Goal: Task Accomplishment & Management: Use online tool/utility

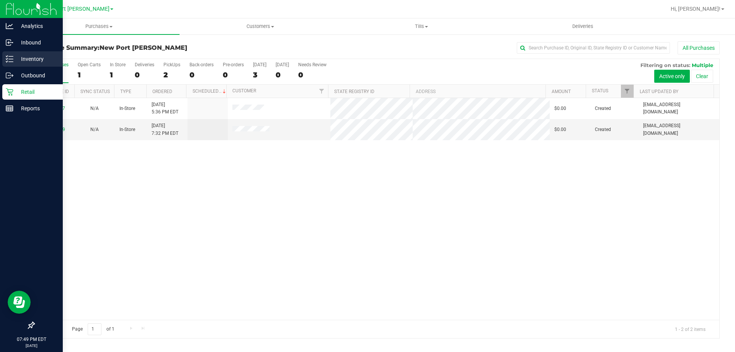
click at [38, 57] on p "Inventory" at bounding box center [36, 58] width 46 height 9
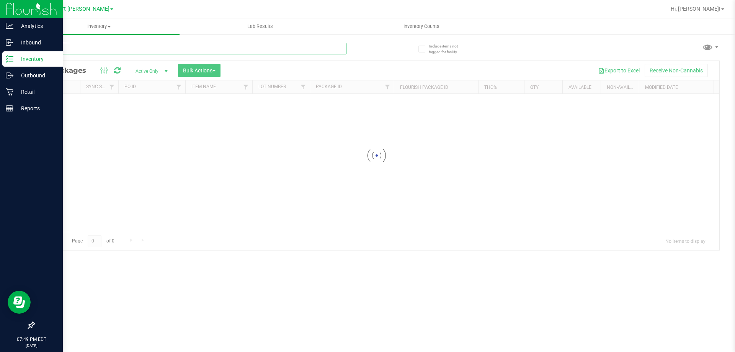
click at [160, 51] on input "text" at bounding box center [190, 48] width 313 height 11
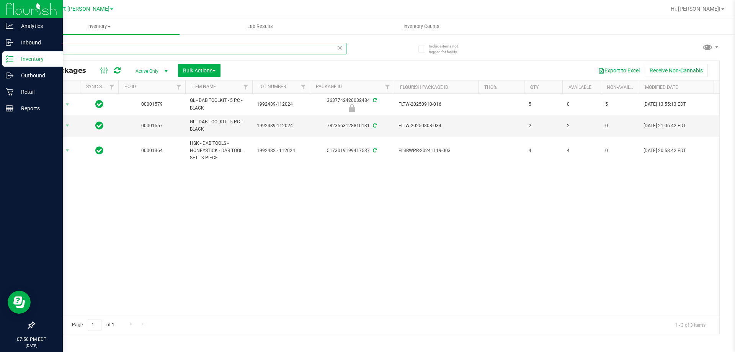
type input "dab"
click at [341, 48] on icon at bounding box center [339, 47] width 5 height 9
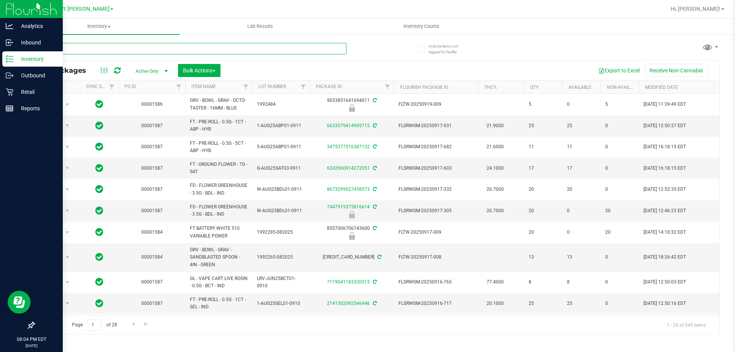
click at [163, 51] on input "text" at bounding box center [190, 48] width 313 height 11
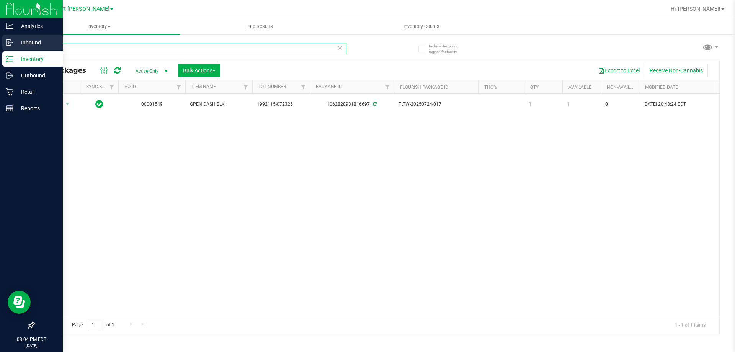
drag, startPoint x: 109, startPoint y: 50, endPoint x: 8, endPoint y: 38, distance: 102.1
click at [10, 38] on div "Analytics Inbound Inventory Outbound Retail Reports 08:04 PM EDT [DATE] 09/22 […" at bounding box center [367, 176] width 735 height 352
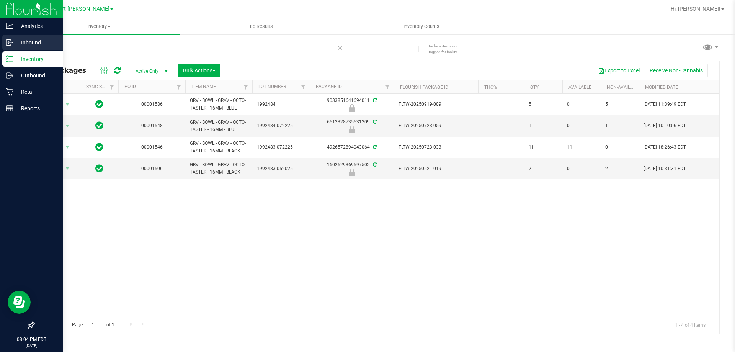
drag, startPoint x: 171, startPoint y: 46, endPoint x: 0, endPoint y: 45, distance: 170.6
click at [0, 45] on div "Analytics Inbound Inventory Outbound Retail Reports 08:04 PM EDT [DATE] 09/22 […" at bounding box center [367, 176] width 735 height 352
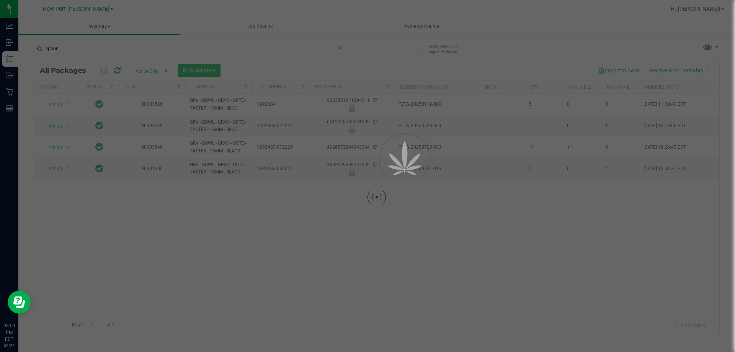
click at [155, 70] on div at bounding box center [367, 176] width 735 height 352
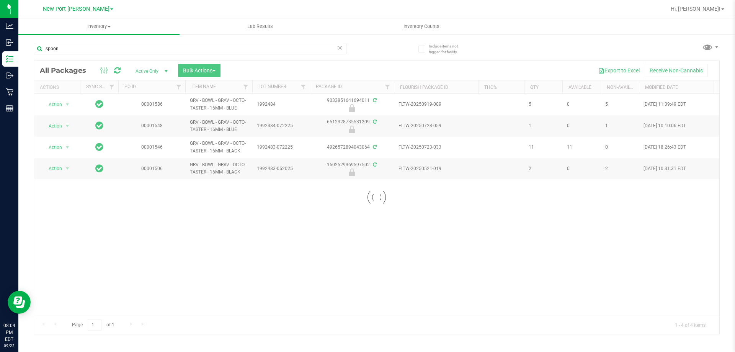
click at [158, 70] on div at bounding box center [376, 197] width 685 height 273
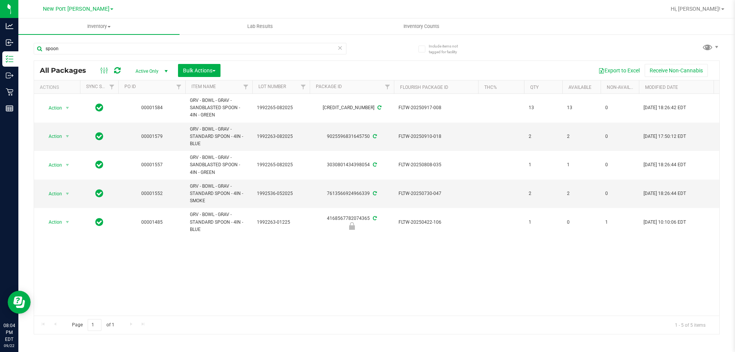
click at [160, 70] on span "Active Only" at bounding box center [150, 71] width 42 height 11
click at [150, 254] on div "Action Action Adjust qty Create package Edit attributes Global inventory Locate…" at bounding box center [376, 205] width 685 height 222
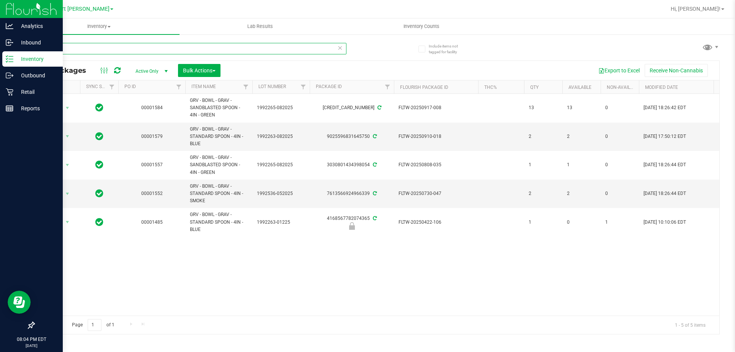
click at [0, 52] on div "Analytics Inbound Inventory Outbound Retail Reports 08:04 PM EDT [DATE] 09/22 […" at bounding box center [367, 176] width 735 height 352
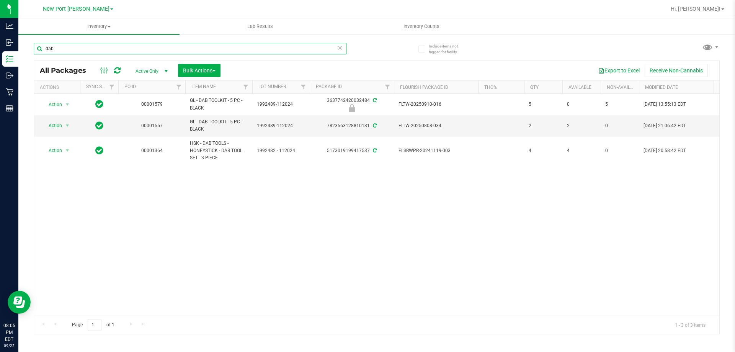
type input "dab"
click at [338, 46] on icon at bounding box center [339, 47] width 5 height 9
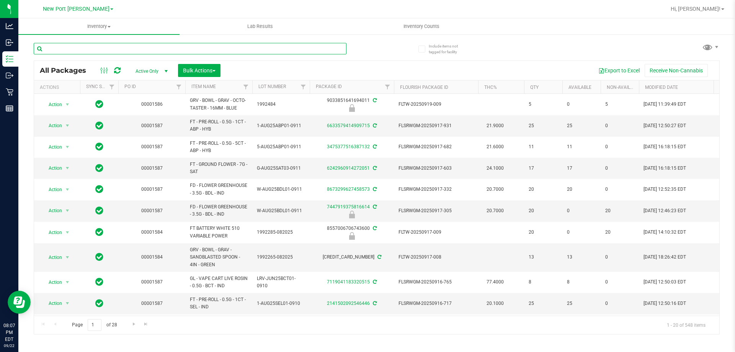
click at [265, 48] on input "text" at bounding box center [190, 48] width 313 height 11
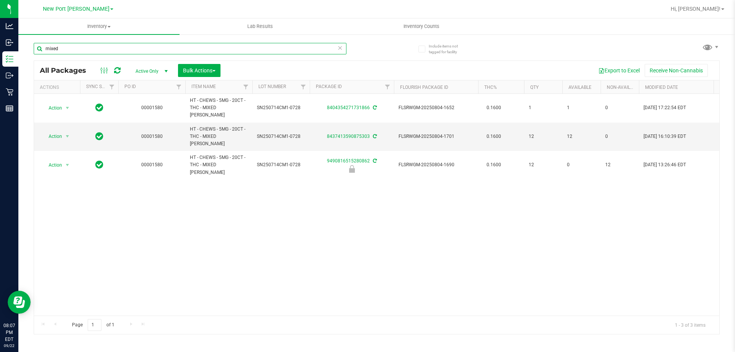
drag, startPoint x: 231, startPoint y: 48, endPoint x: 141, endPoint y: 47, distance: 90.3
click at [0, 26] on div "Analytics Inbound Inventory Outbound Retail Reports 08:07 PM EDT [DATE] 09/22 […" at bounding box center [367, 176] width 735 height 352
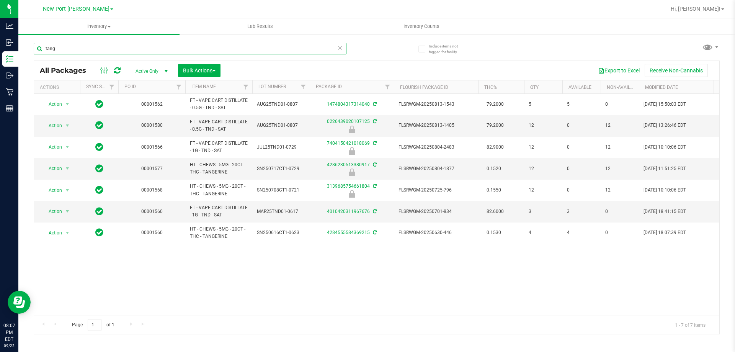
type input "tang"
click at [339, 47] on icon at bounding box center [339, 47] width 5 height 9
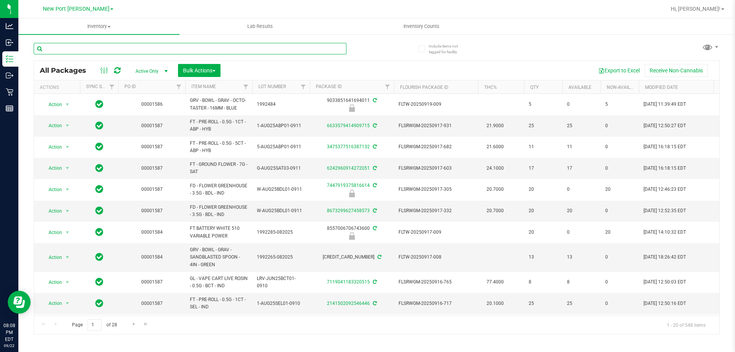
click at [338, 47] on input "text" at bounding box center [190, 48] width 313 height 11
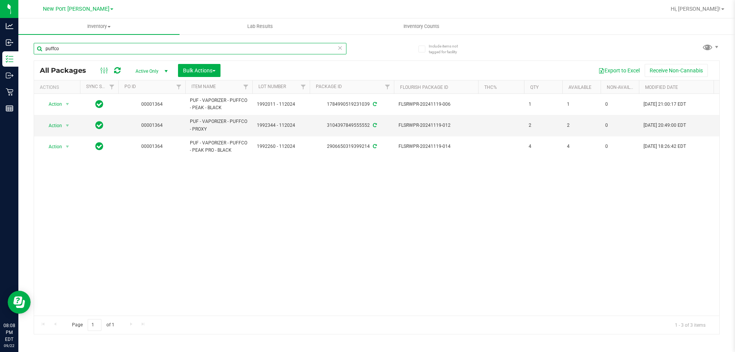
drag, startPoint x: 101, startPoint y: 47, endPoint x: 297, endPoint y: 47, distance: 196.3
click at [0, 47] on div "Analytics Inbound Inventory Outbound Retail Reports 08:08 PM EDT [DATE] 09/22 […" at bounding box center [367, 176] width 735 height 352
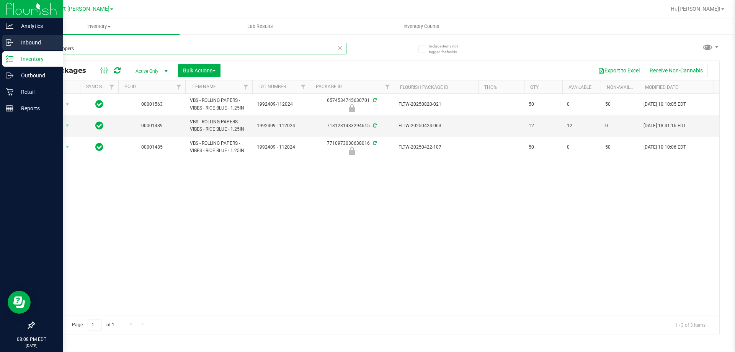
drag, startPoint x: 31, startPoint y: 44, endPoint x: 0, endPoint y: 44, distance: 31.0
click at [0, 44] on div "Analytics Inbound Inventory Outbound Retail Reports 08:08 PM EDT [DATE] 09/22 […" at bounding box center [367, 176] width 735 height 352
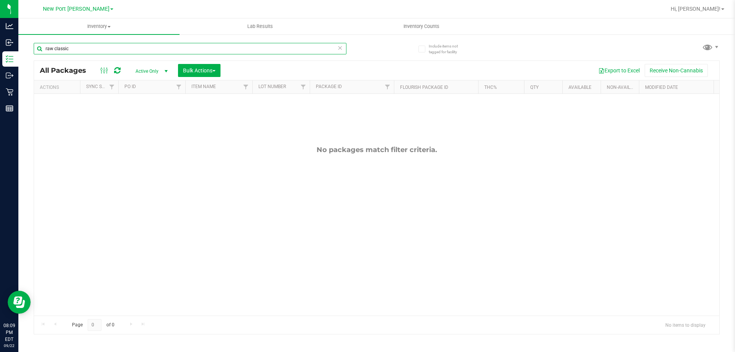
click at [53, 49] on input "raw classic" at bounding box center [190, 48] width 313 height 11
type input "raw - classic"
click at [170, 187] on div "No packages match filter criteria." at bounding box center [376, 230] width 685 height 273
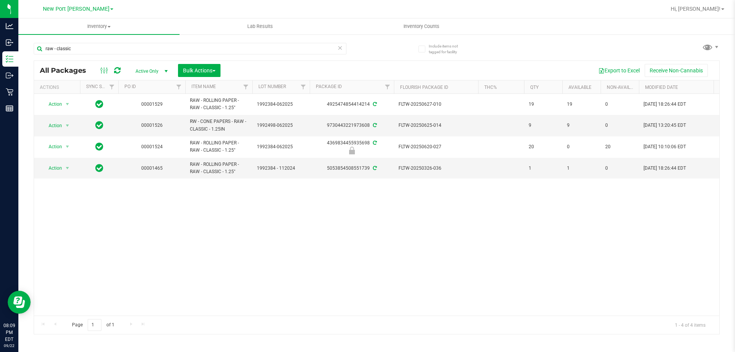
click at [339, 50] on icon at bounding box center [339, 47] width 5 height 9
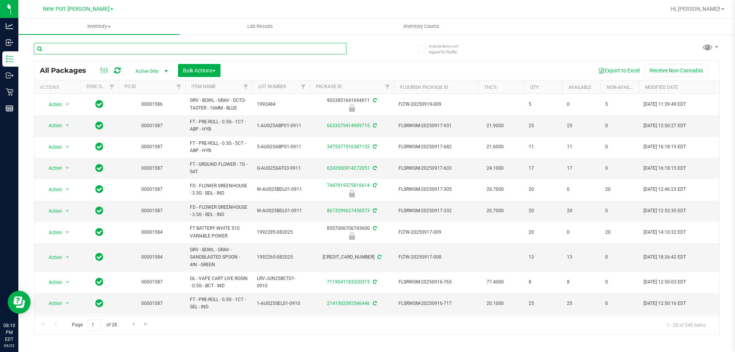
drag, startPoint x: 657, startPoint y: 13, endPoint x: 213, endPoint y: 47, distance: 445.1
click at [215, 46] on input "text" at bounding box center [190, 48] width 313 height 11
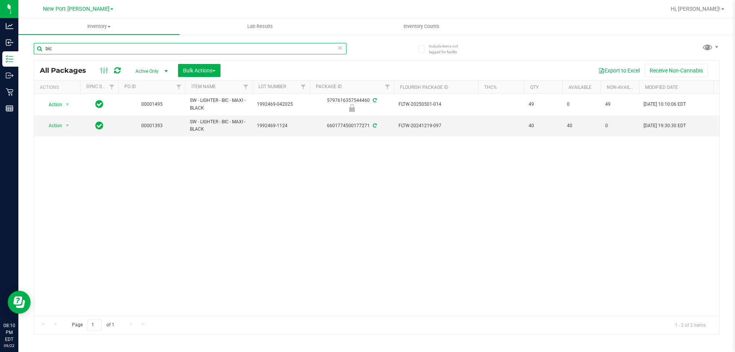
type input "bic"
click at [339, 49] on icon at bounding box center [339, 47] width 5 height 9
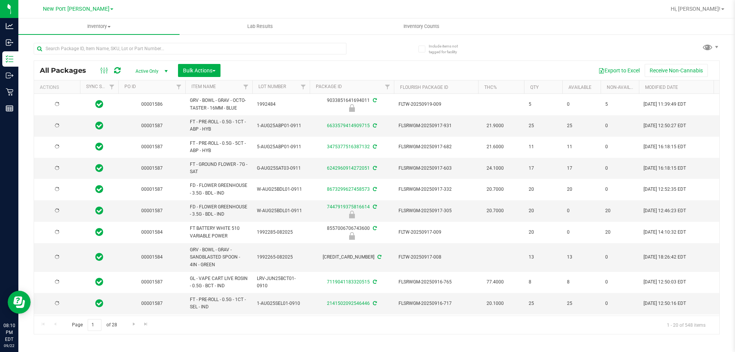
type input "[DATE]"
click at [315, 47] on input "text" at bounding box center [190, 48] width 313 height 11
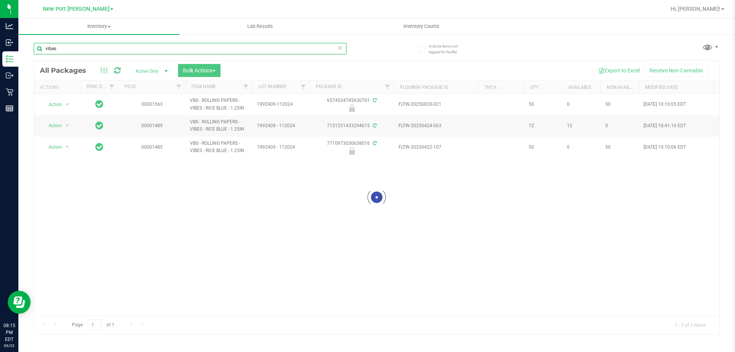
type input "vibes"
drag, startPoint x: 339, startPoint y: 47, endPoint x: 344, endPoint y: 47, distance: 5.7
click at [339, 47] on icon at bounding box center [339, 47] width 5 height 9
